Goal: Task Accomplishment & Management: Complete application form

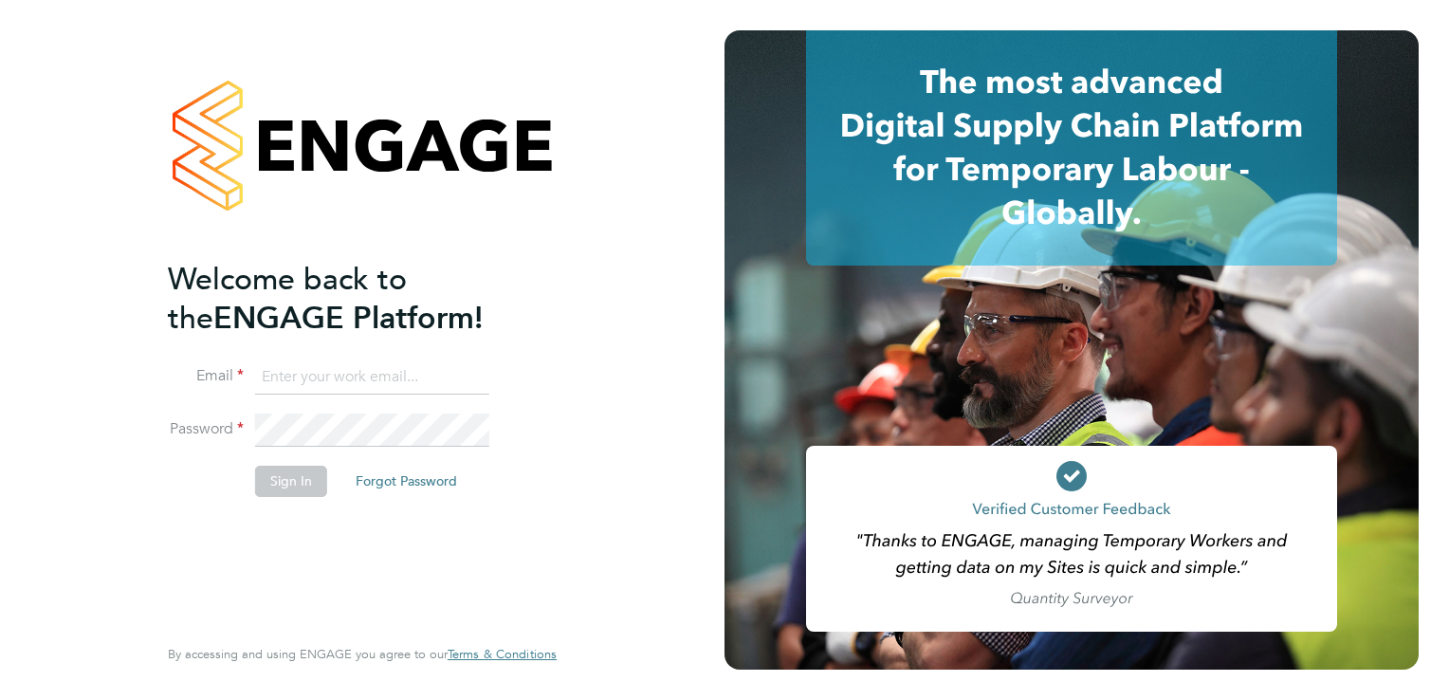
type input "aaron.dawson@buildrec.com"
click at [294, 475] on button "Sign In" at bounding box center [291, 480] width 72 height 30
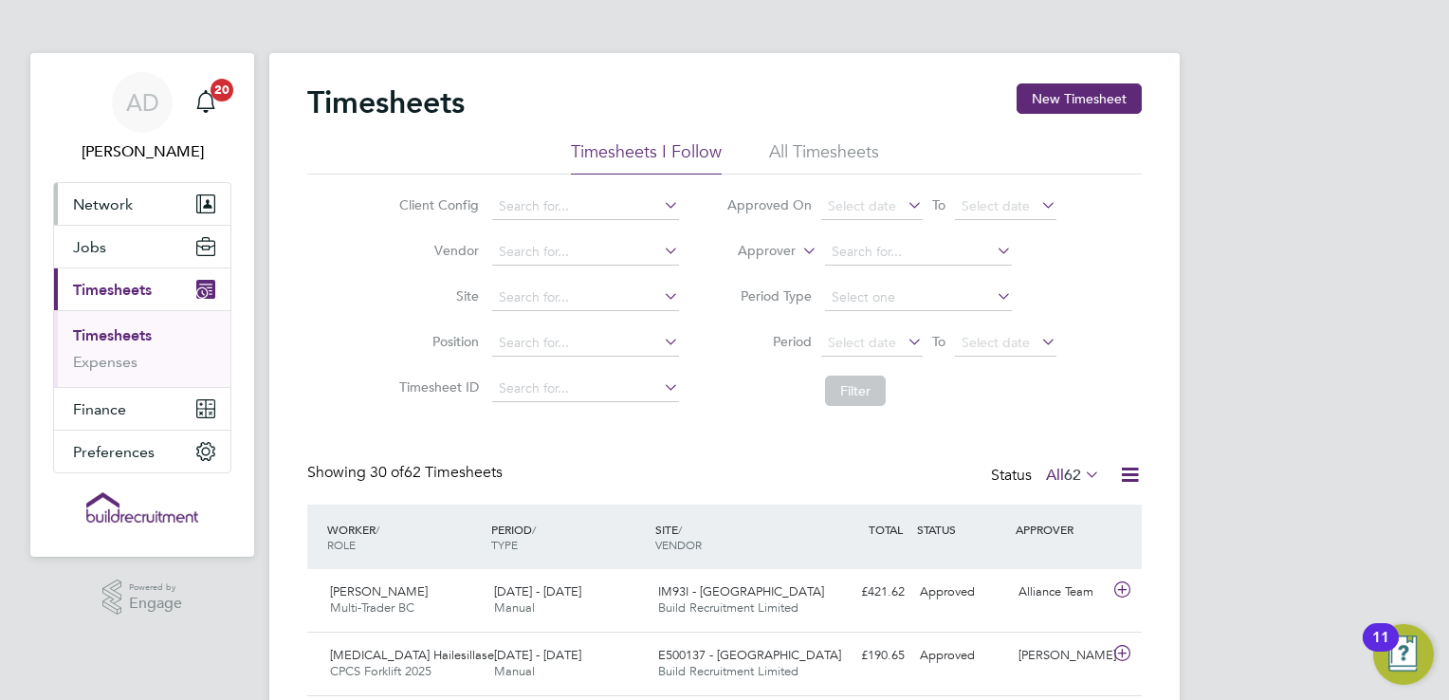
click at [121, 205] on span "Network" at bounding box center [103, 204] width 60 height 18
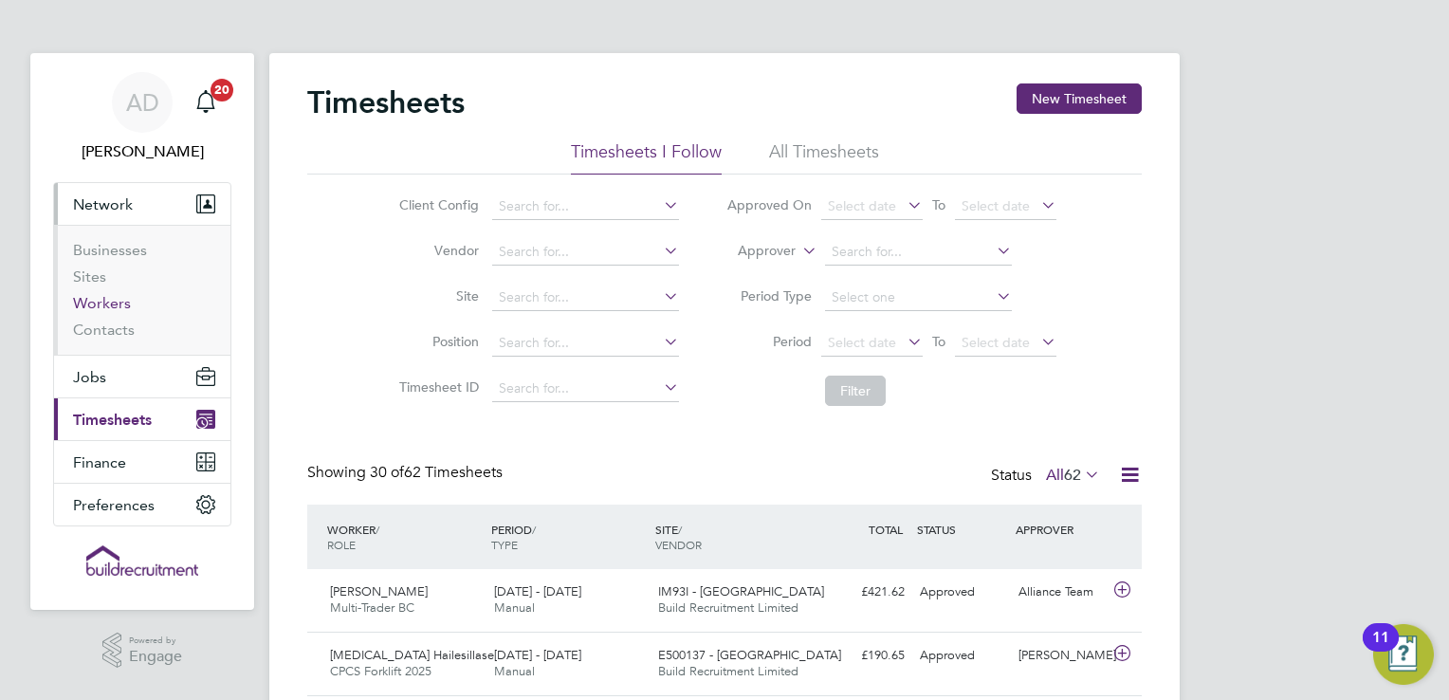
click at [100, 301] on link "Workers" at bounding box center [102, 303] width 58 height 18
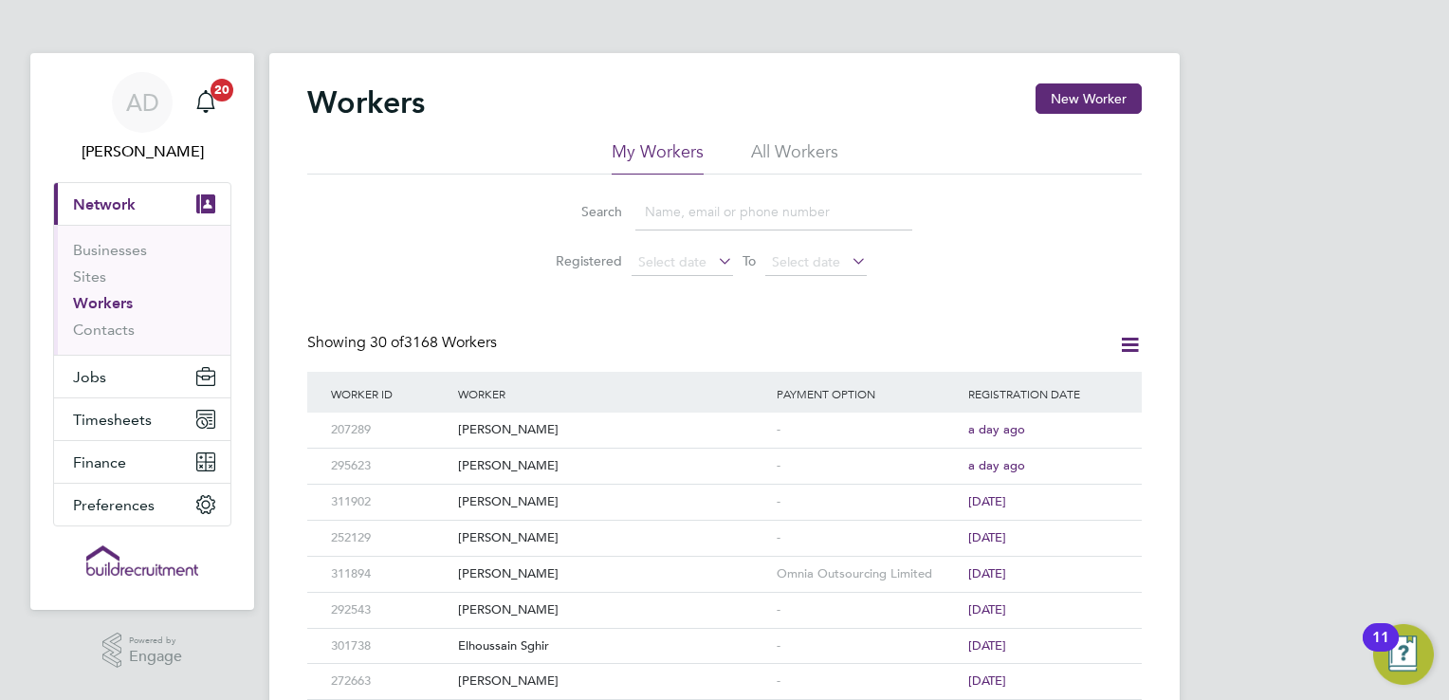
click at [708, 210] on input at bounding box center [773, 211] width 277 height 37
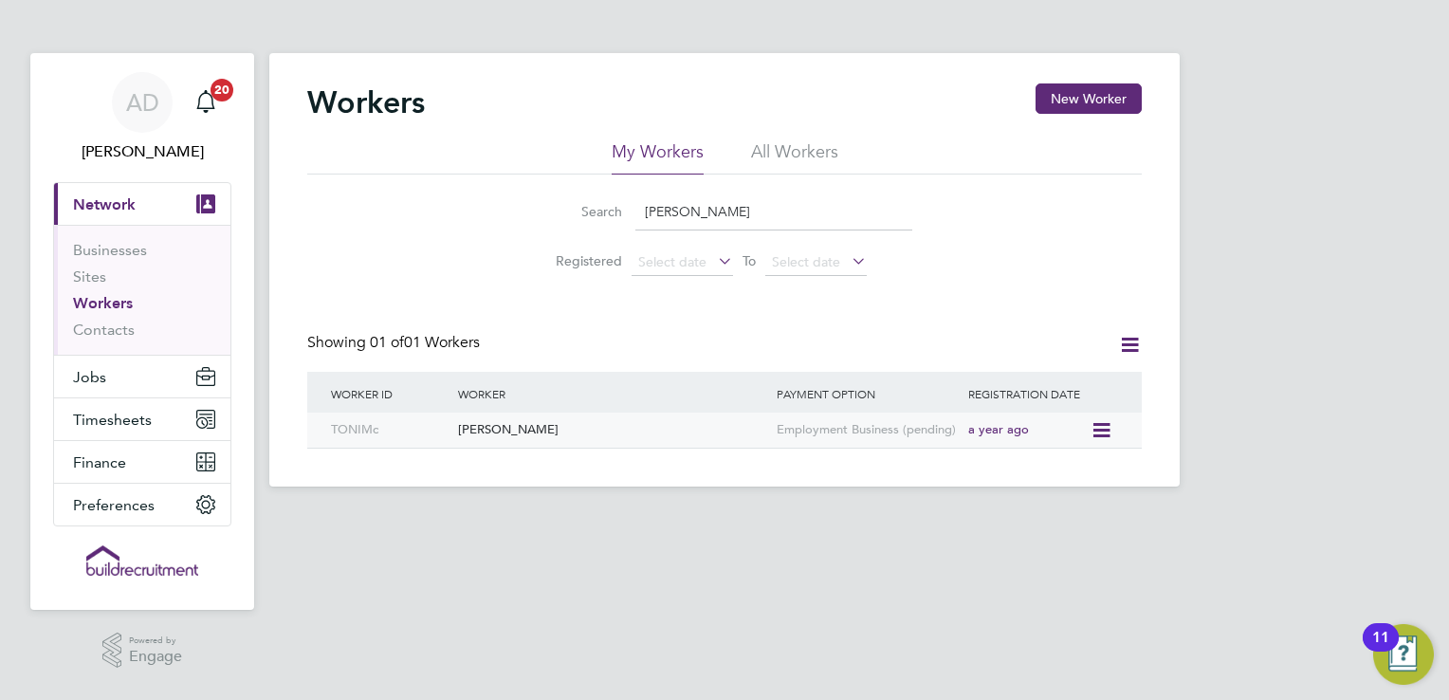
type input "[PERSON_NAME]"
click at [530, 427] on div "[PERSON_NAME]" at bounding box center [612, 429] width 319 height 35
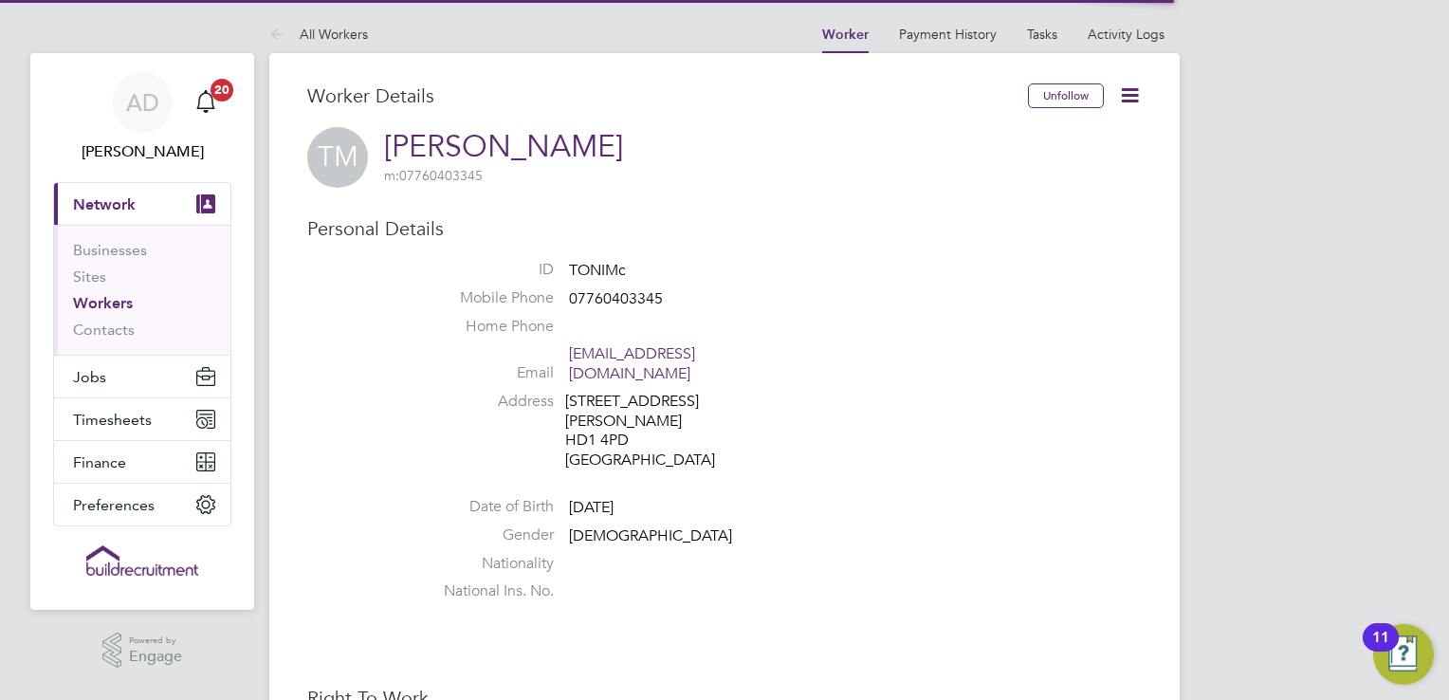
click at [1126, 101] on icon at bounding box center [1130, 95] width 24 height 24
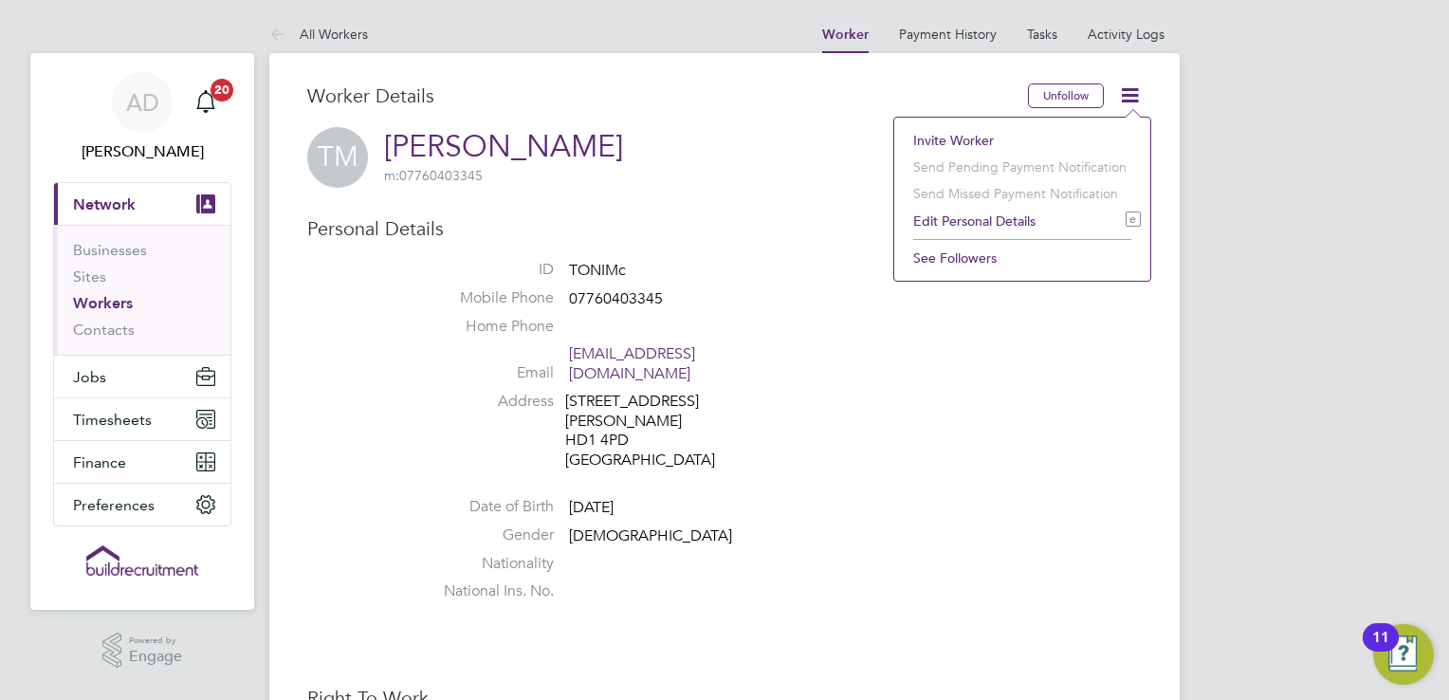
click at [847, 289] on li "Mobile Phone 07760403345" at bounding box center [781, 302] width 721 height 28
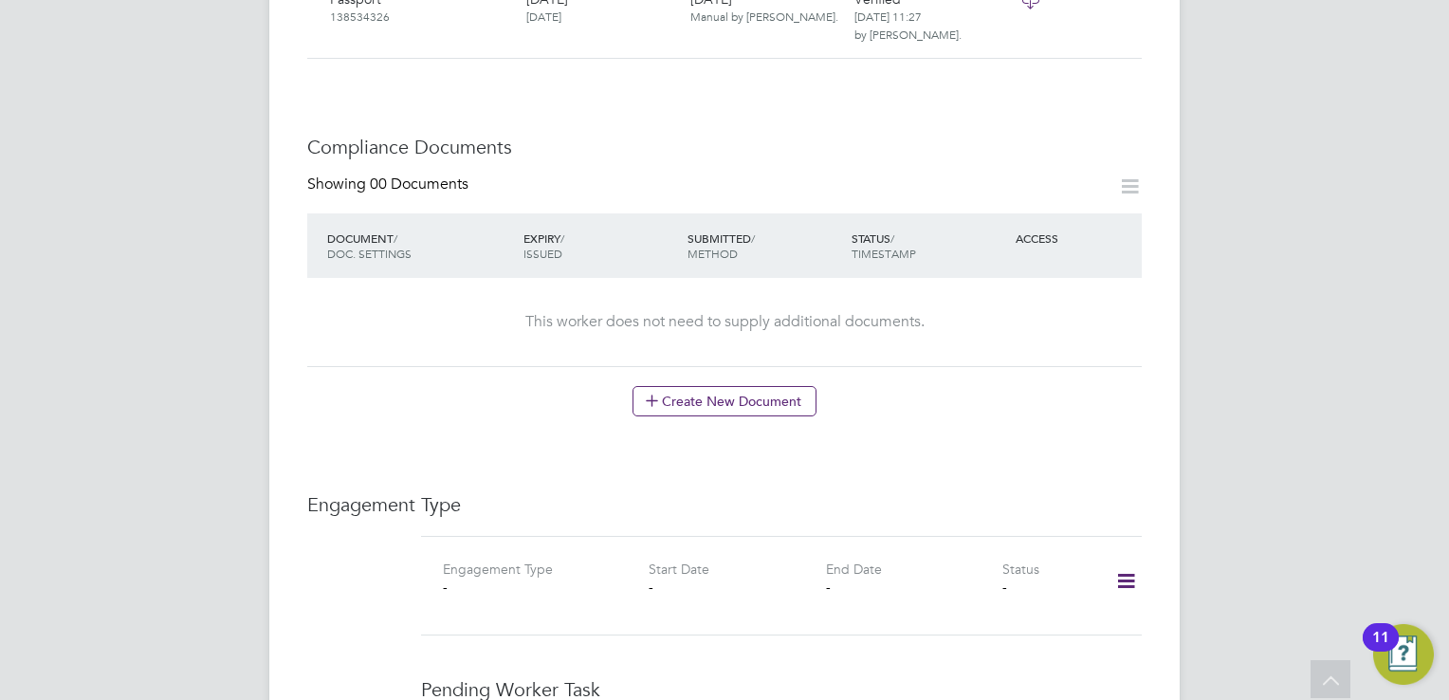
scroll to position [1138, 0]
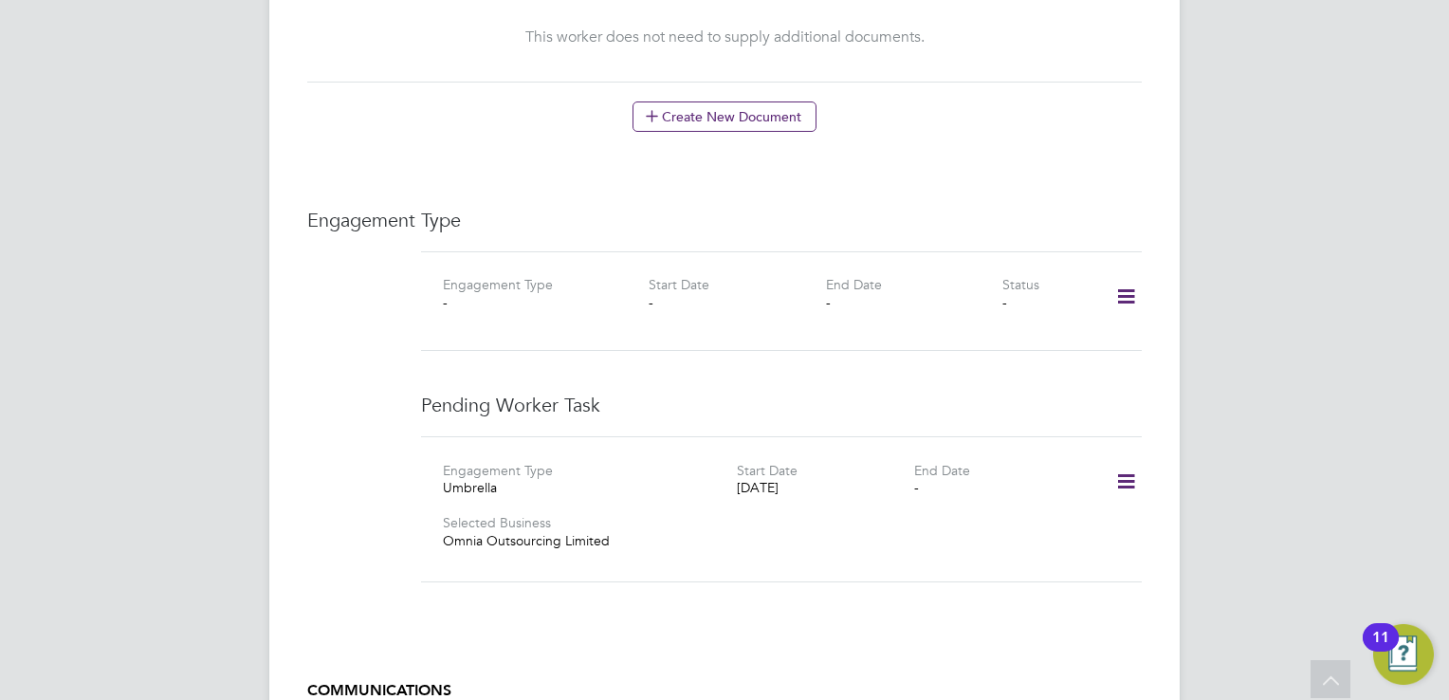
click at [1122, 465] on icon at bounding box center [1125, 482] width 33 height 44
click at [1119, 275] on icon at bounding box center [1125, 297] width 33 height 44
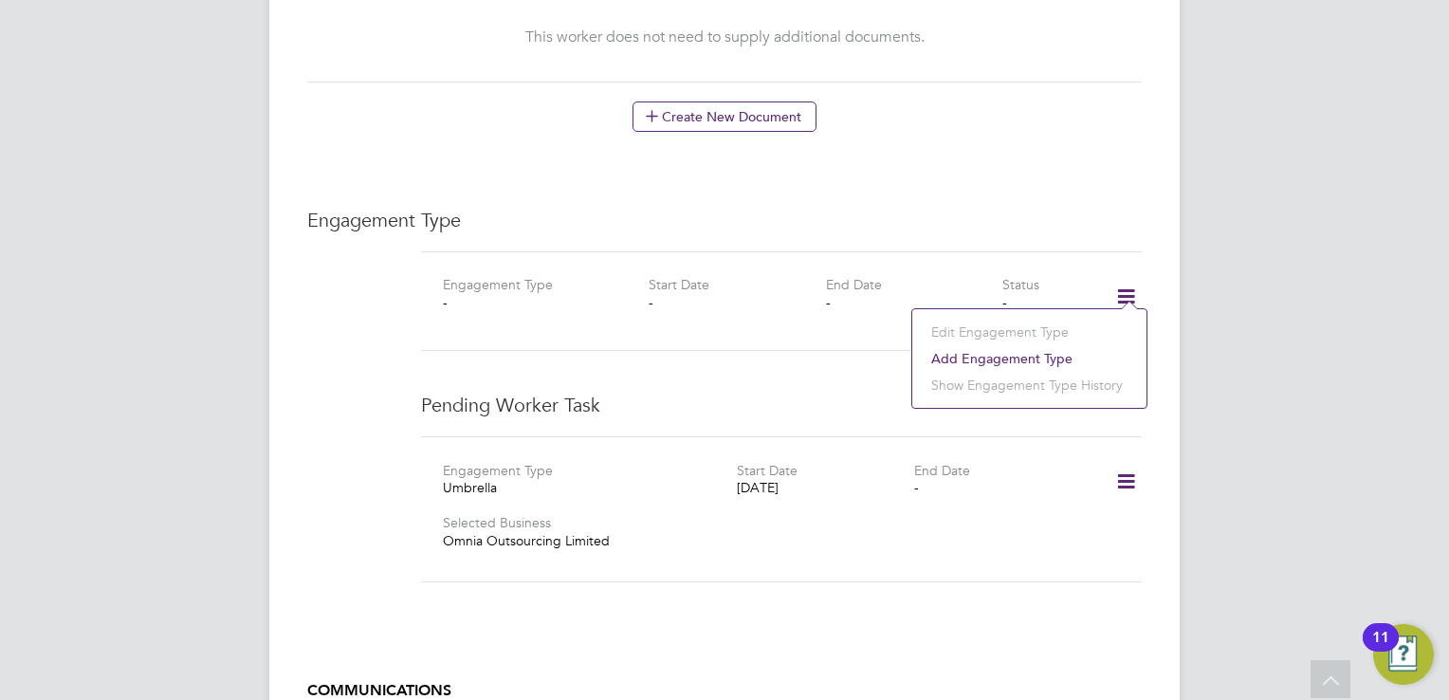
click at [1013, 363] on li "Add Engagement Type" at bounding box center [1028, 358] width 215 height 27
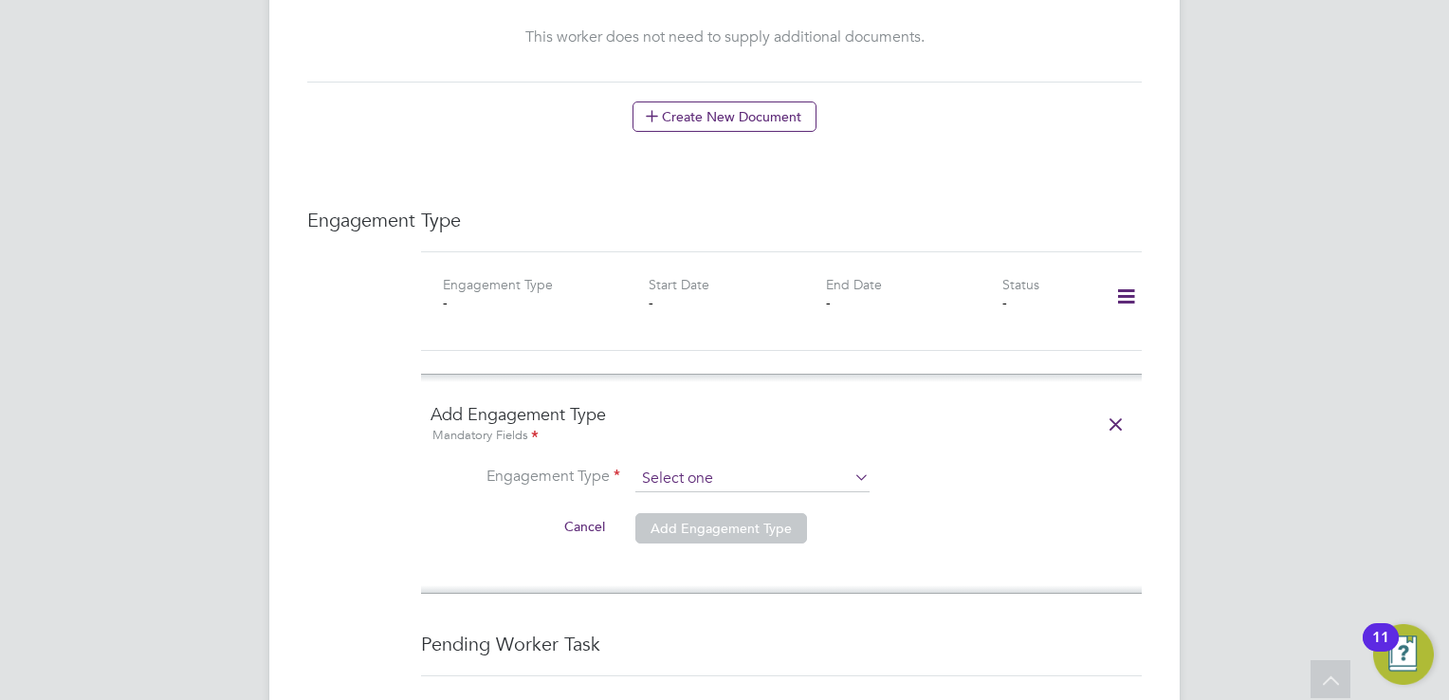
click at [713, 465] on input at bounding box center [752, 478] width 234 height 27
click at [713, 563] on li "Umbrella" at bounding box center [752, 567] width 235 height 27
type input "Umbrella"
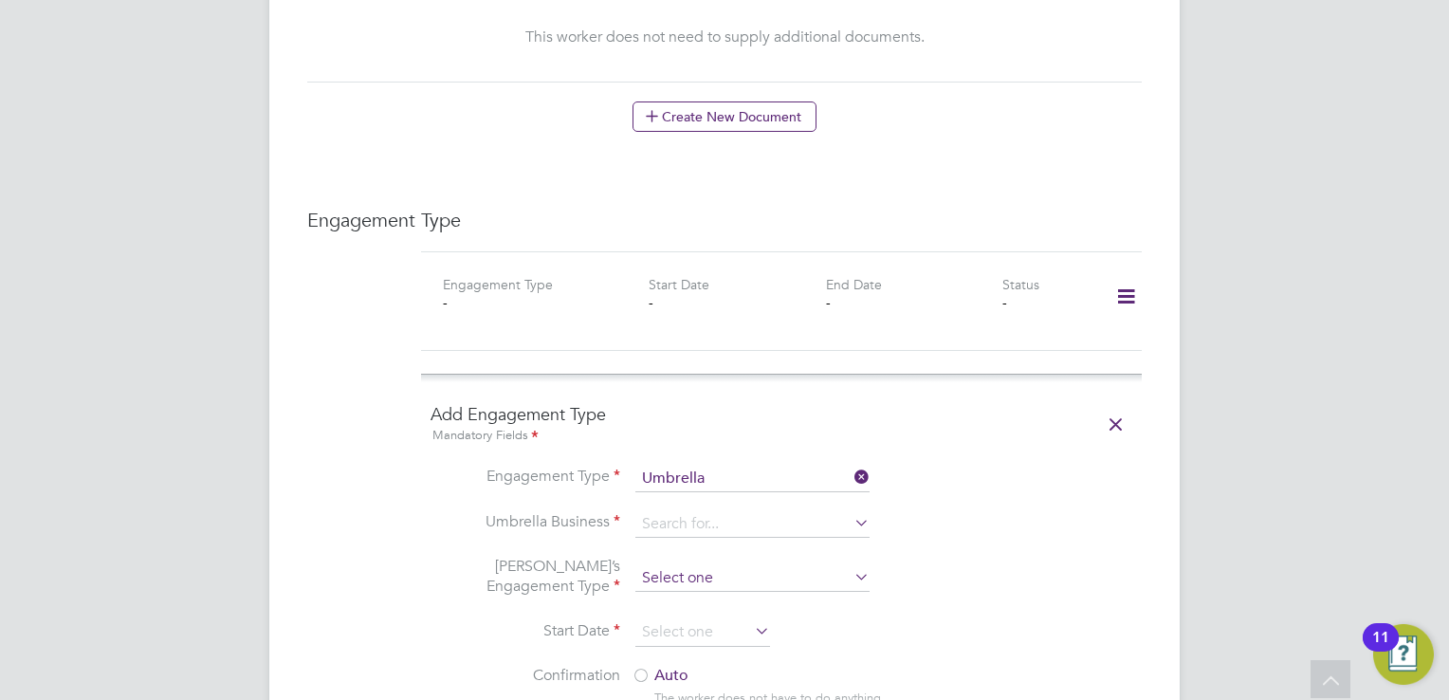
scroll to position [1232, 0]
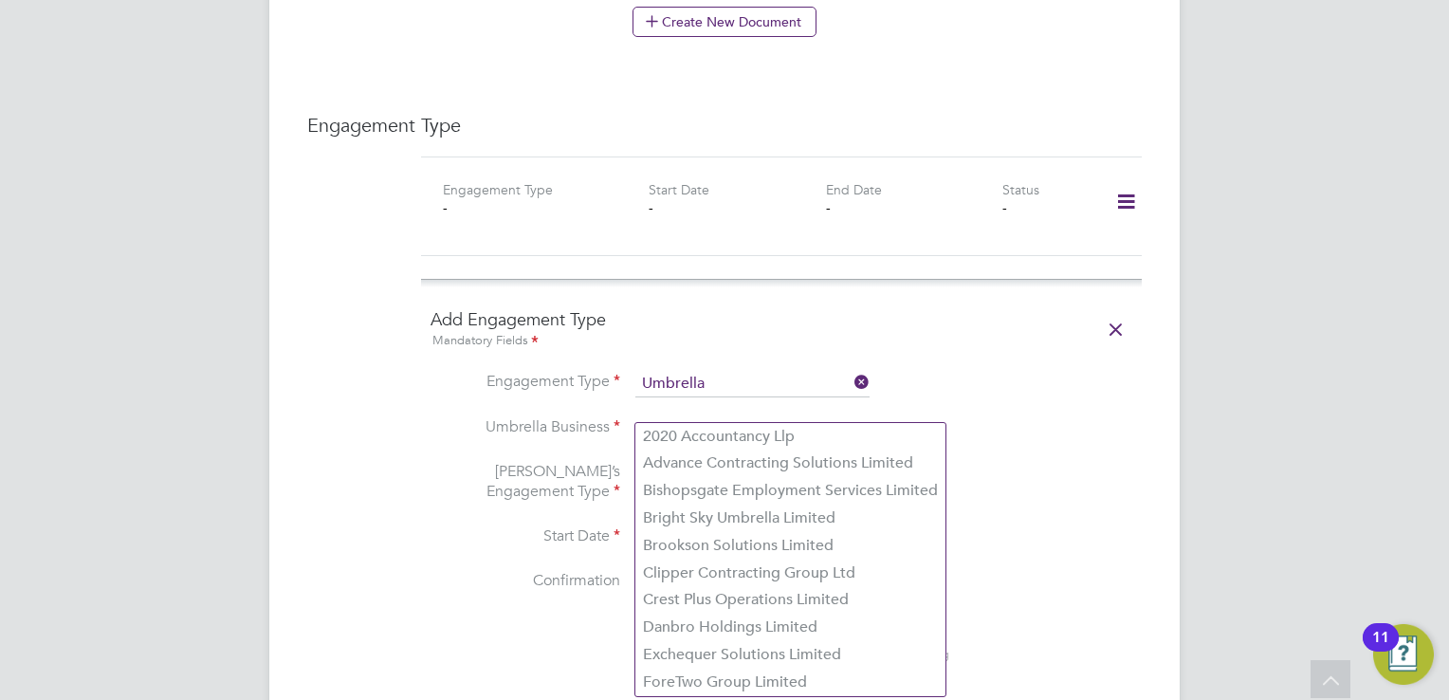
click at [704, 416] on input at bounding box center [752, 429] width 234 height 27
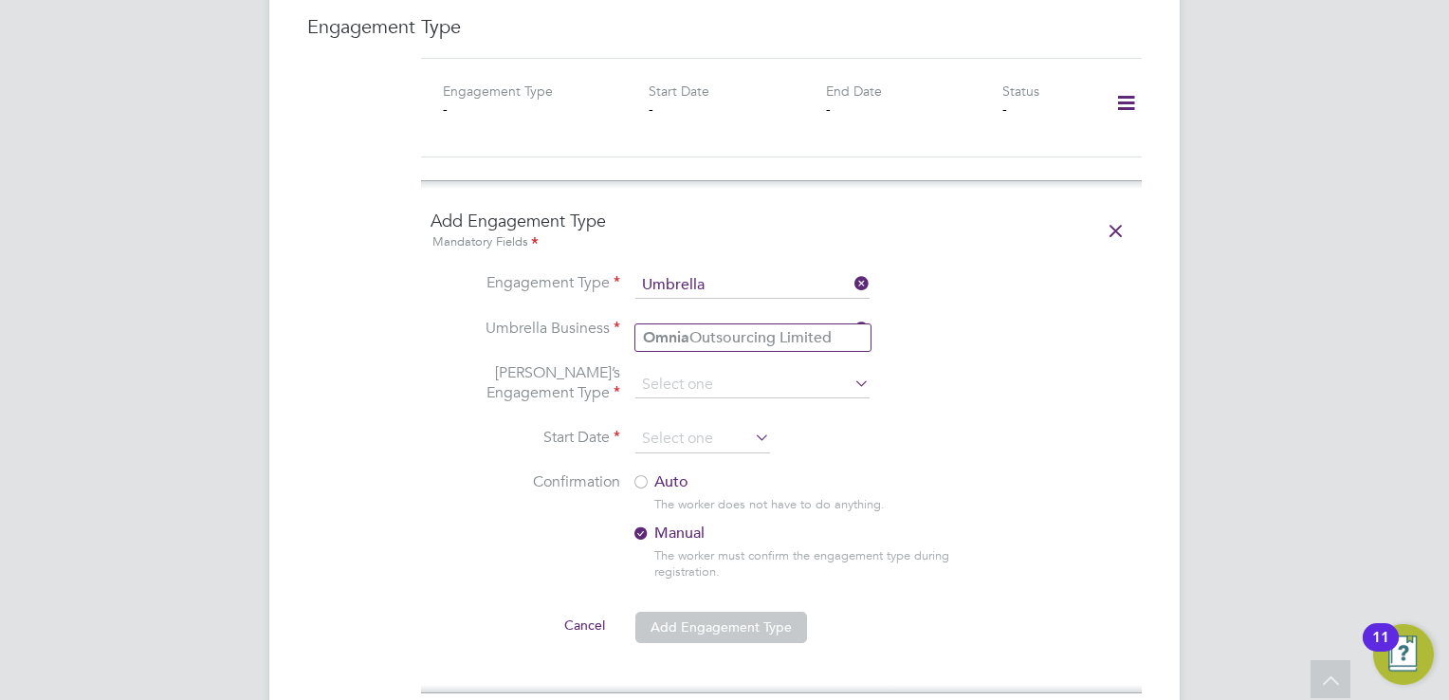
scroll to position [1327, 0]
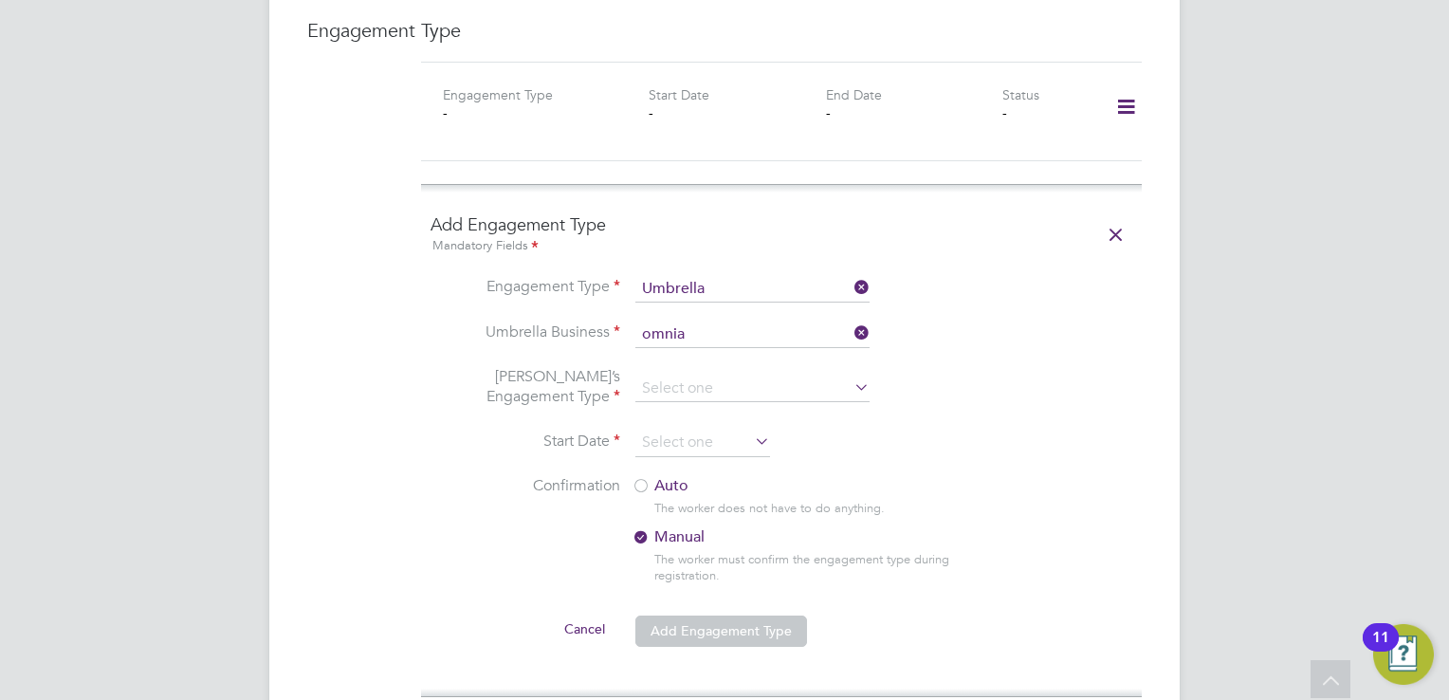
click at [698, 333] on li "Omnia Outsourcing Limited" at bounding box center [752, 341] width 235 height 27
type input "Omnia Outsourcing Limited"
click at [664, 375] on input at bounding box center [752, 388] width 234 height 27
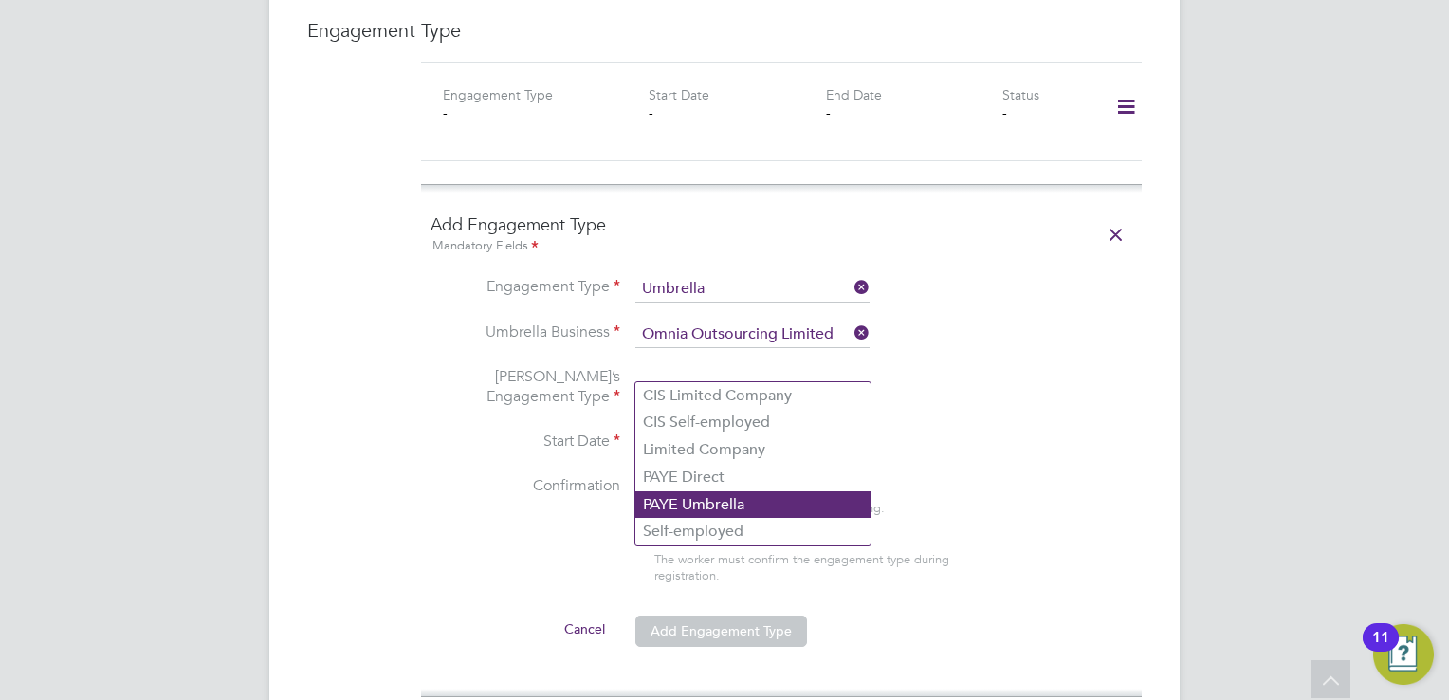
click at [671, 506] on li "PAYE Umbrella" at bounding box center [752, 504] width 235 height 27
type input "PAYE Umbrella"
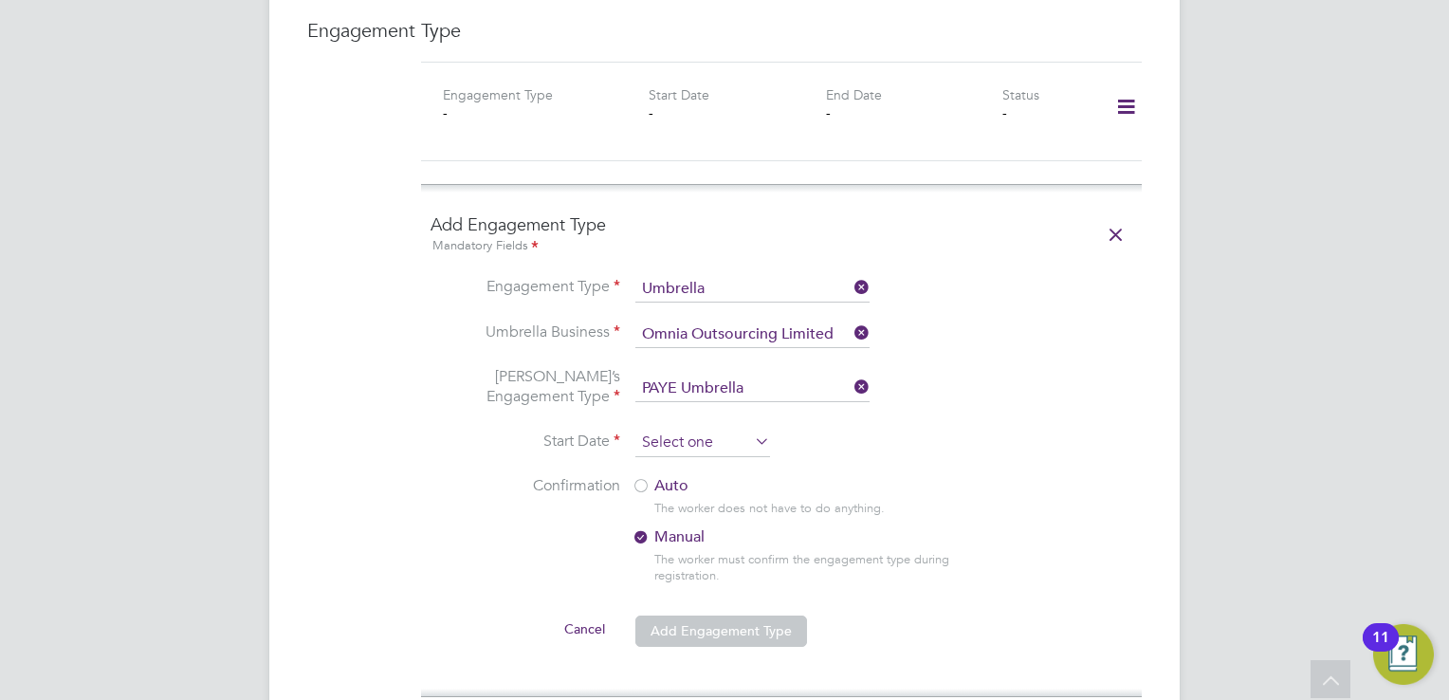
click at [709, 429] on input at bounding box center [702, 443] width 135 height 28
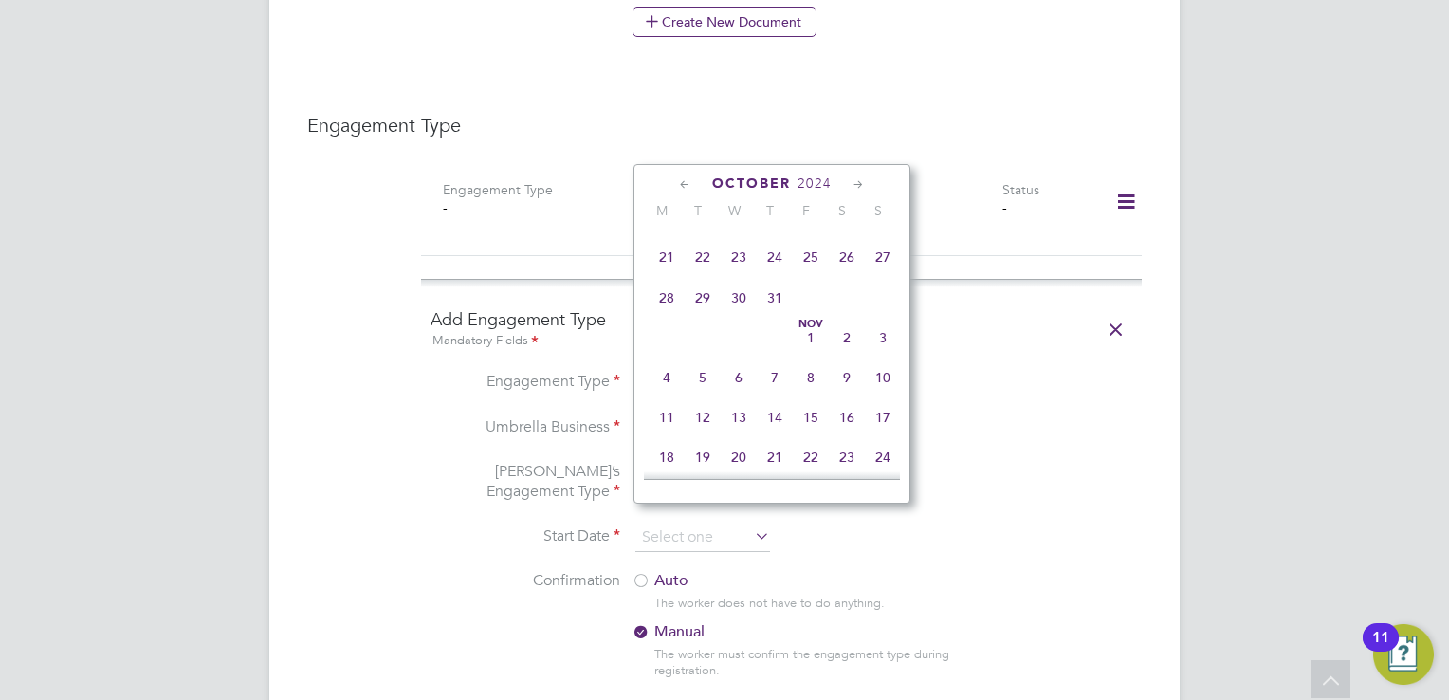
scroll to position [246, 0]
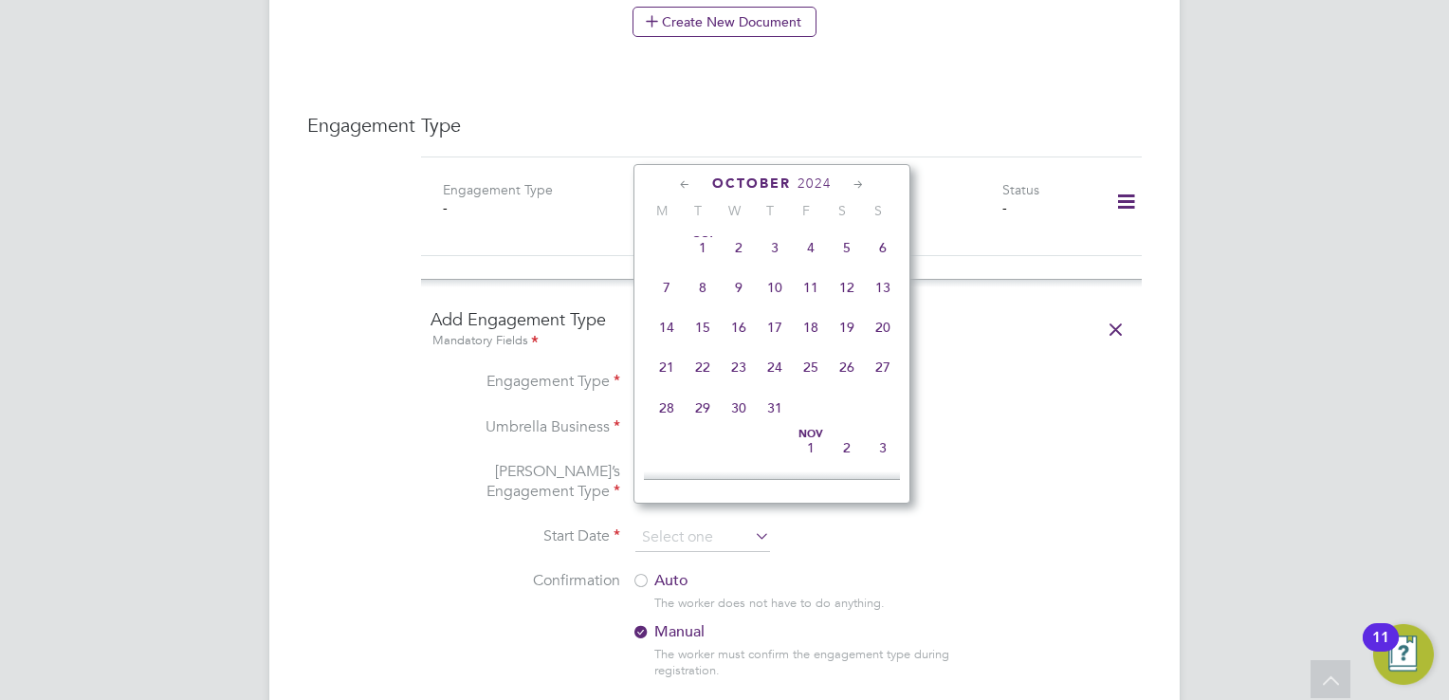
click at [671, 377] on span "21" at bounding box center [666, 367] width 36 height 36
type input "21 Oct 2024"
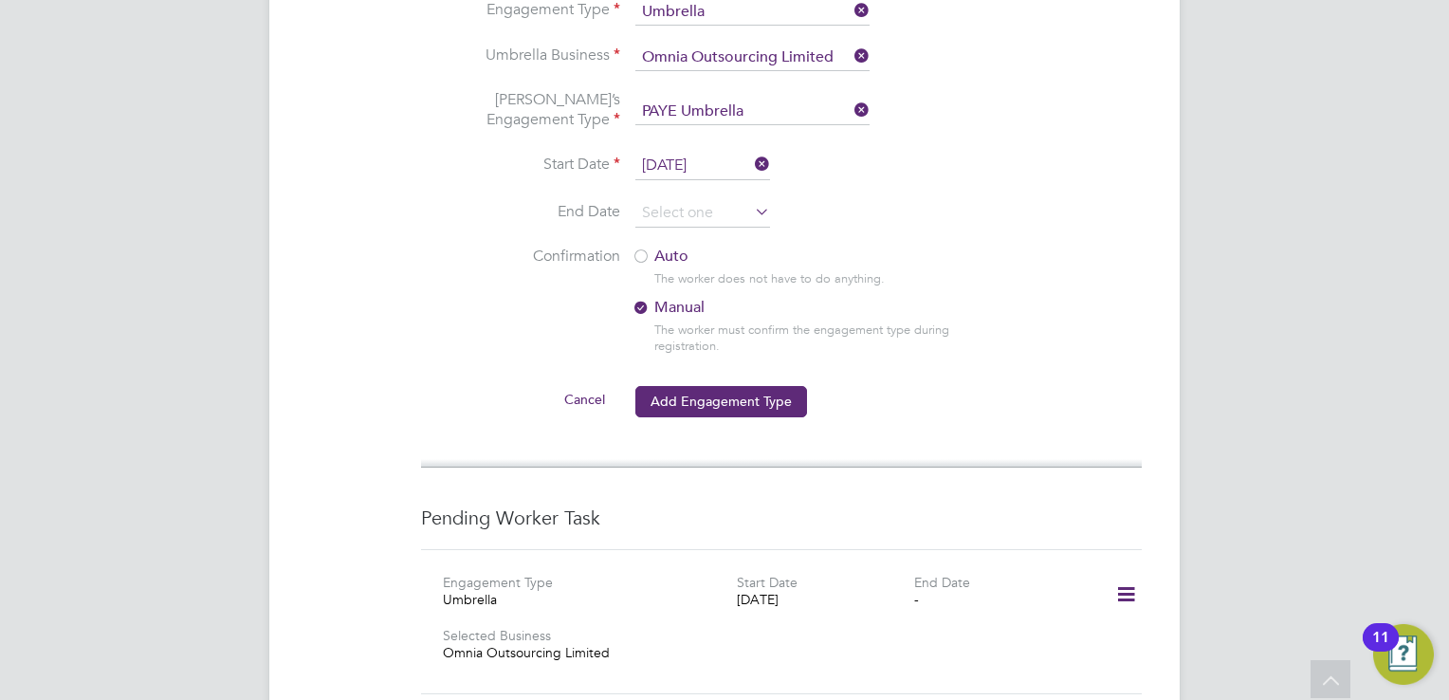
scroll to position [1612, 0]
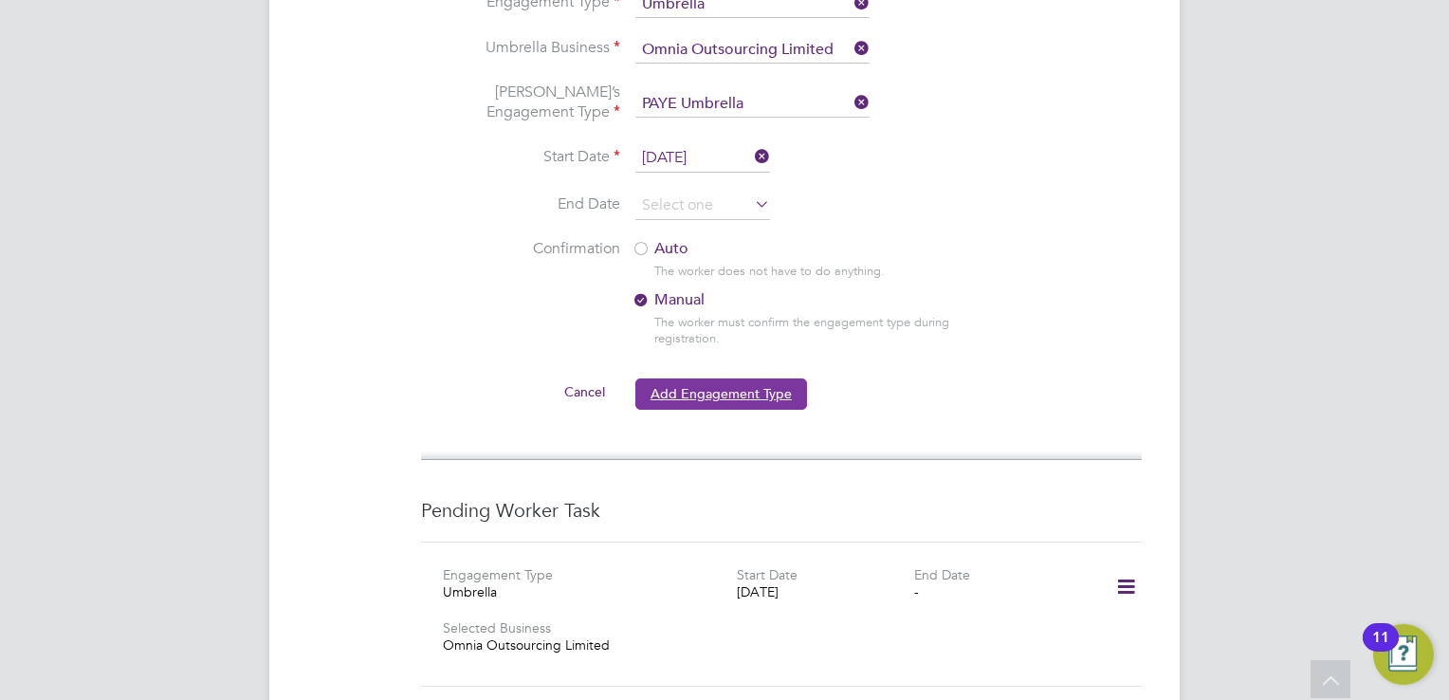
click at [736, 384] on button "Add Engagement Type" at bounding box center [721, 393] width 172 height 30
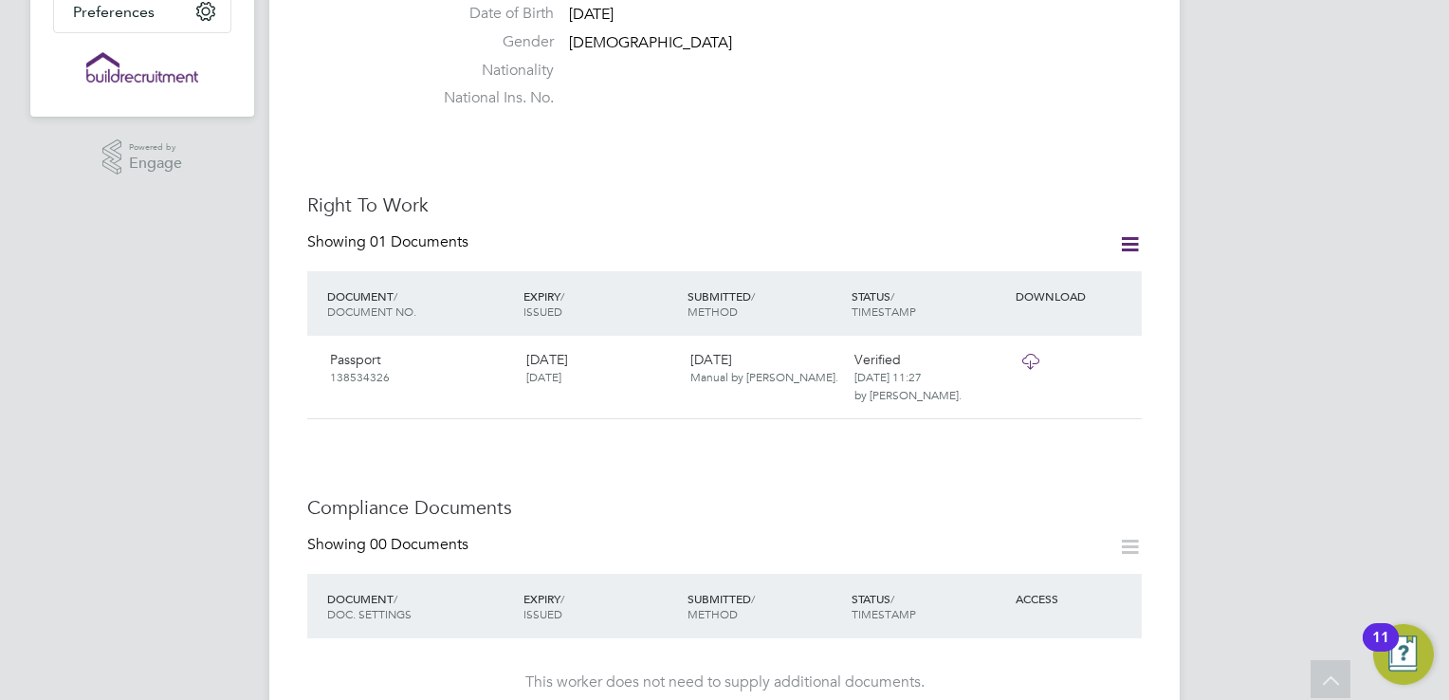
scroll to position [245, 0]
